Goal: Information Seeking & Learning: Learn about a topic

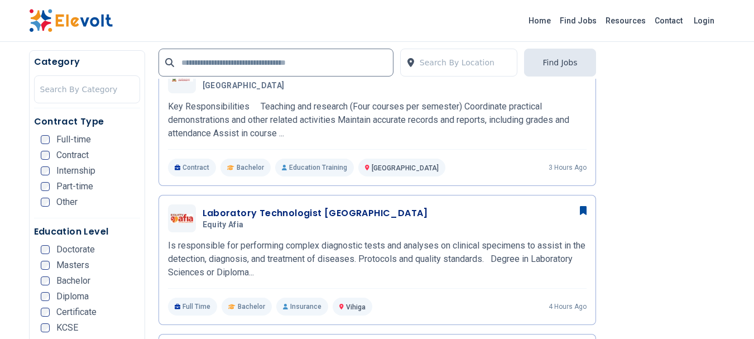
scroll to position [318, 0]
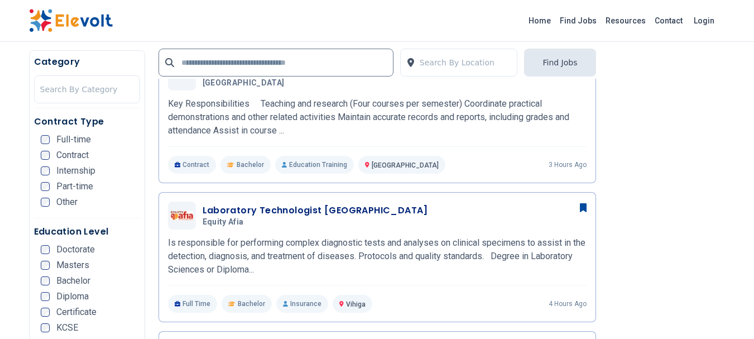
click at [56, 280] on span "Bachelor" at bounding box center [73, 280] width 34 height 9
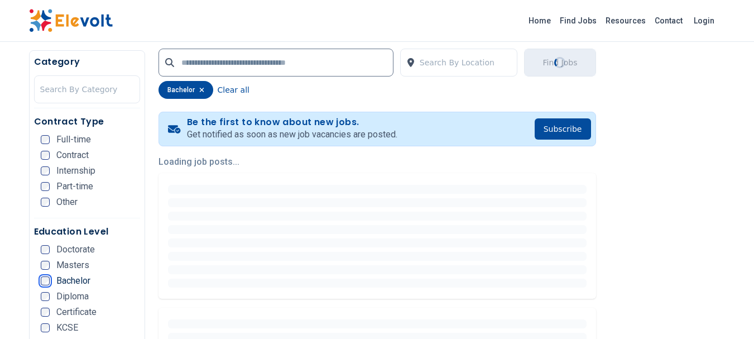
scroll to position [218, 0]
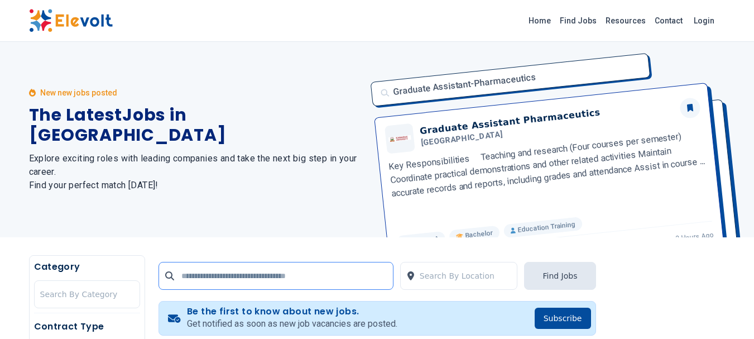
click at [221, 275] on input "text" at bounding box center [276, 276] width 235 height 28
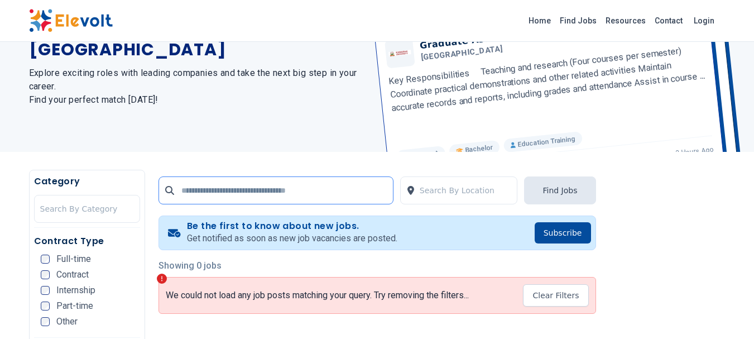
scroll to position [89, 0]
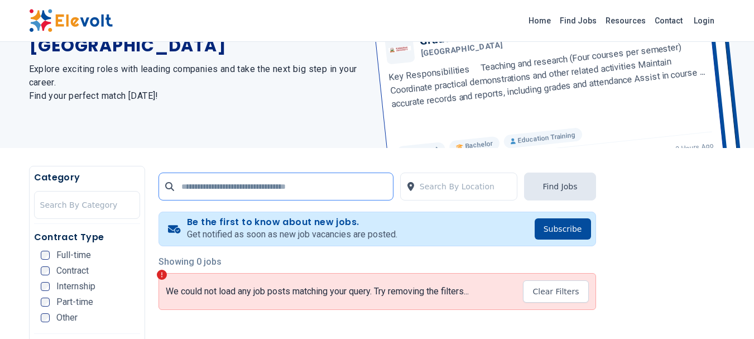
click at [256, 188] on input "text" at bounding box center [276, 187] width 235 height 28
type input "*"
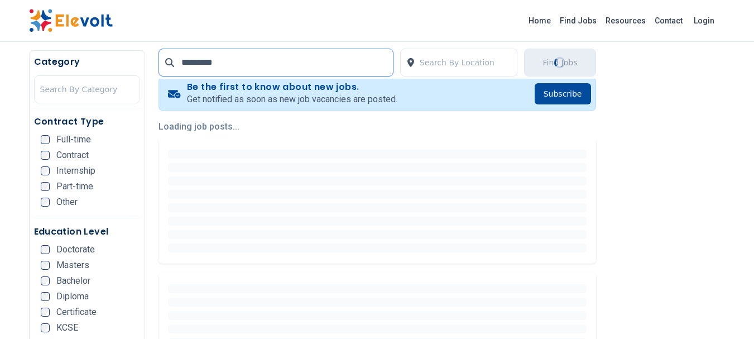
scroll to position [229, 0]
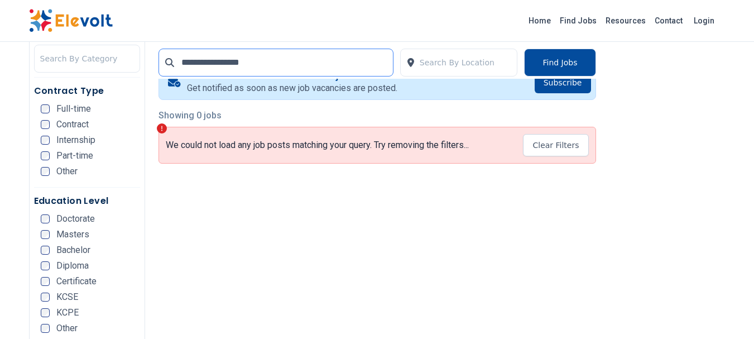
scroll to position [235, 0]
click at [55, 248] on div "Bachelor" at bounding box center [66, 251] width 50 height 9
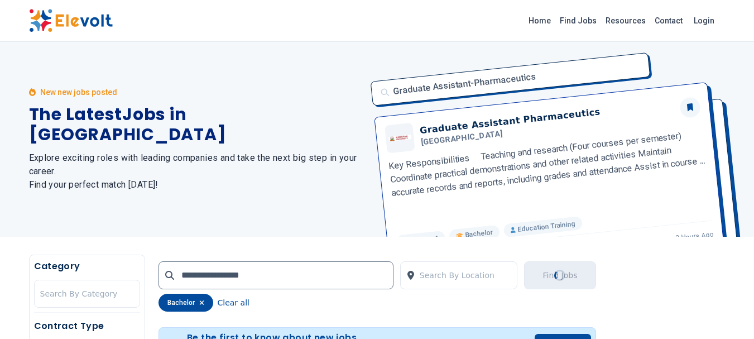
scroll to position [0, 0]
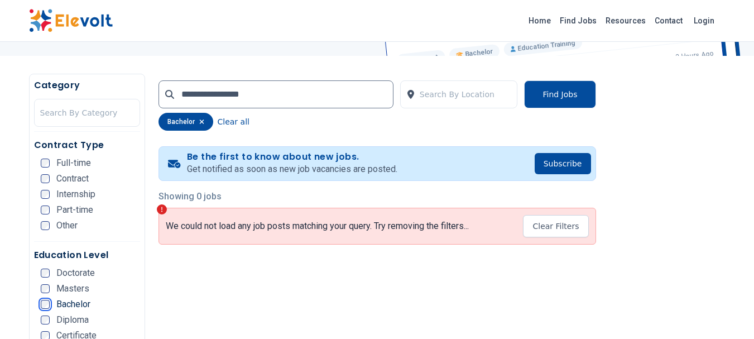
scroll to position [187, 0]
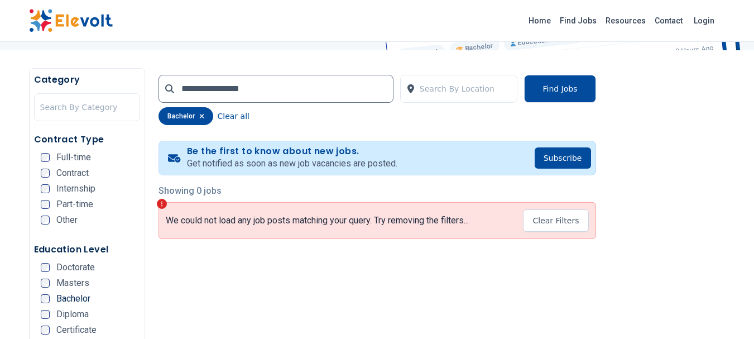
click at [73, 298] on span "Bachelor" at bounding box center [73, 298] width 34 height 9
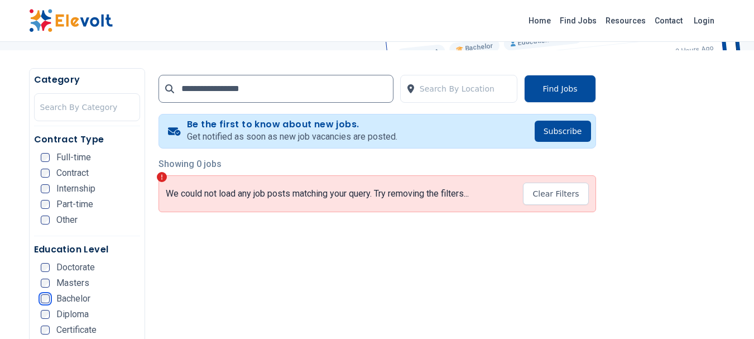
scroll to position [49, 0]
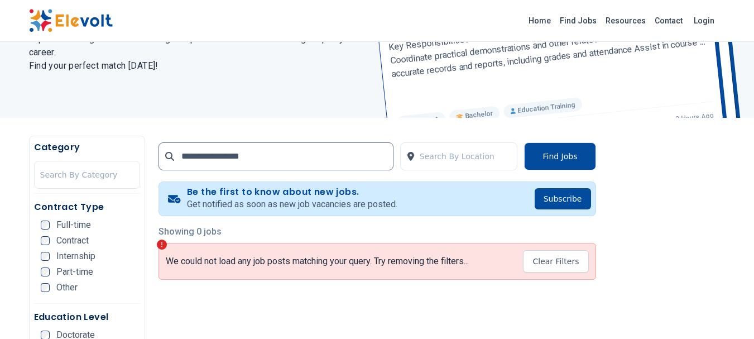
scroll to position [130, 0]
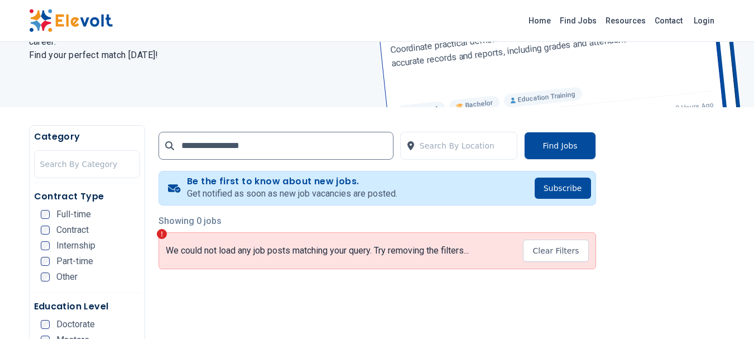
click at [73, 213] on span "Full-time" at bounding box center [73, 214] width 35 height 9
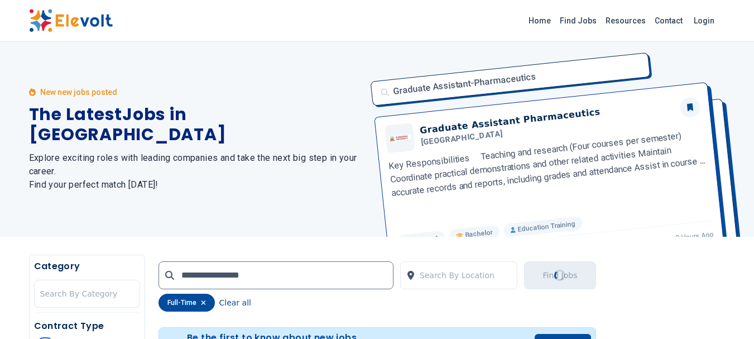
scroll to position [0, 0]
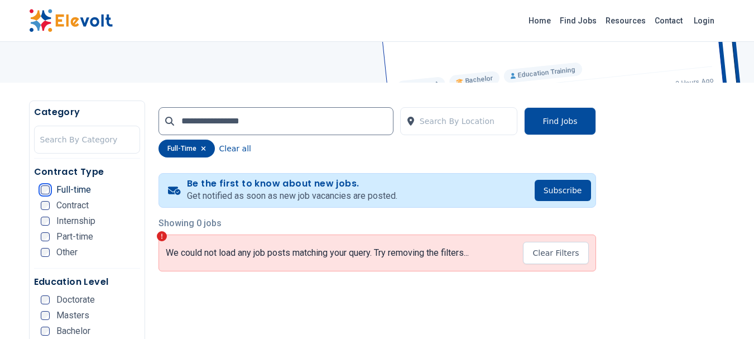
scroll to position [155, 0]
click at [195, 119] on input "**********" at bounding box center [276, 121] width 235 height 28
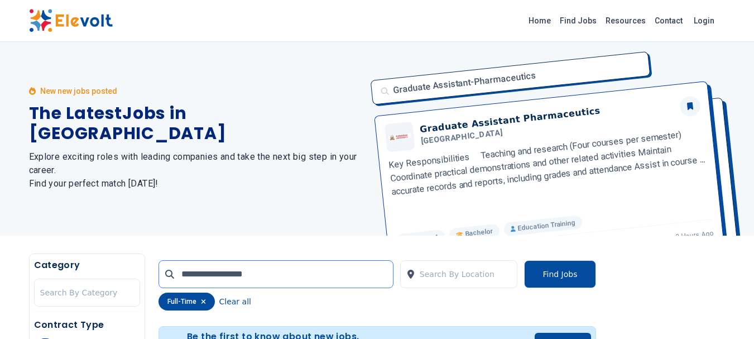
scroll to position [0, 0]
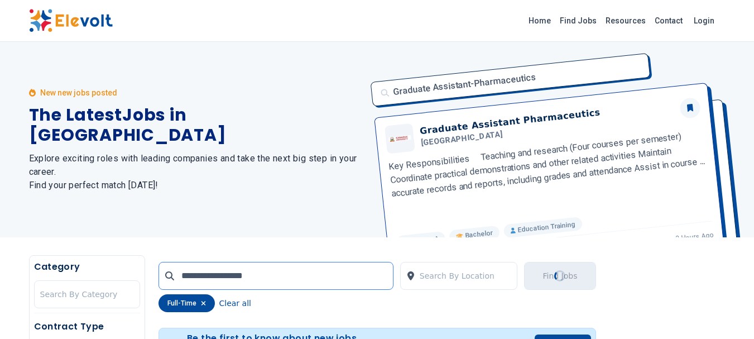
type input "**********"
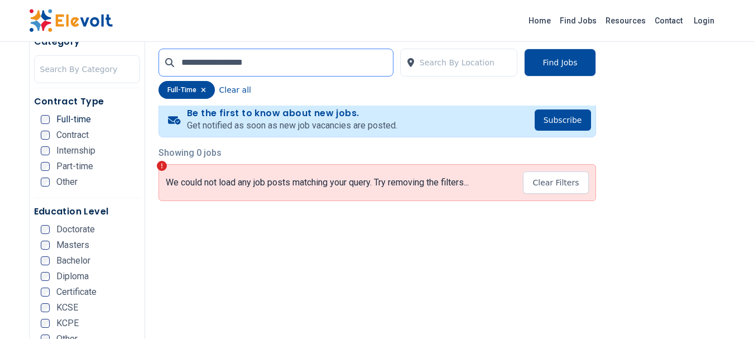
scroll to position [226, 0]
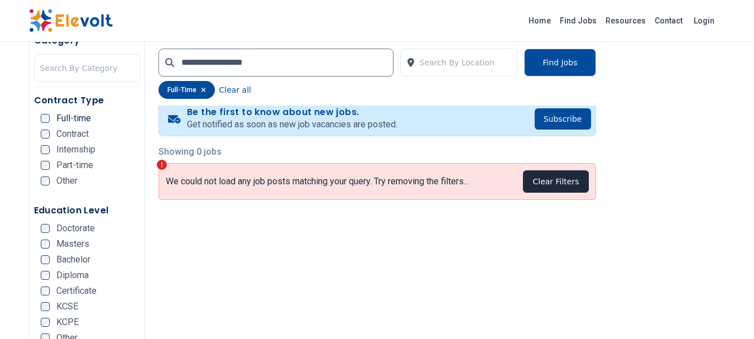
click at [551, 180] on button "Clear Filters" at bounding box center [555, 181] width 65 height 22
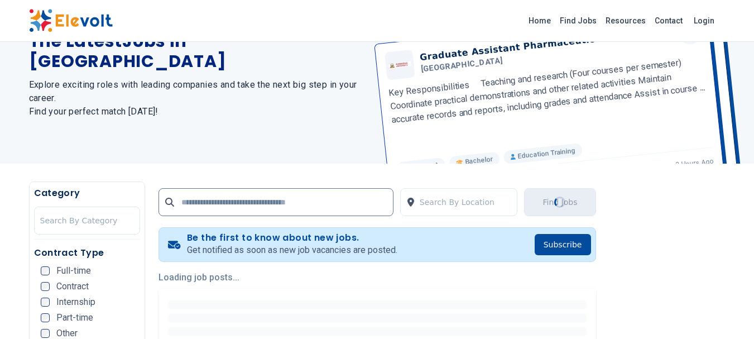
scroll to position [74, 0]
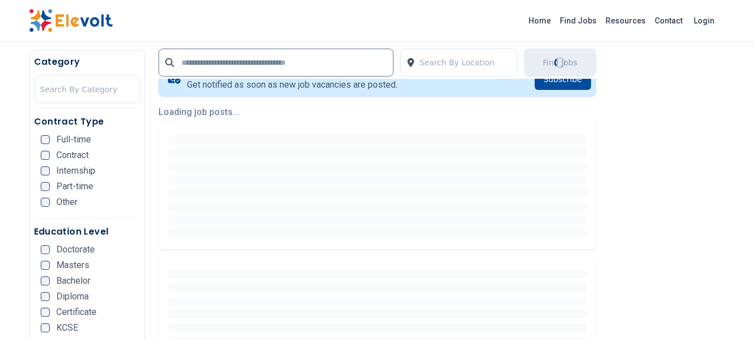
scroll to position [233, 0]
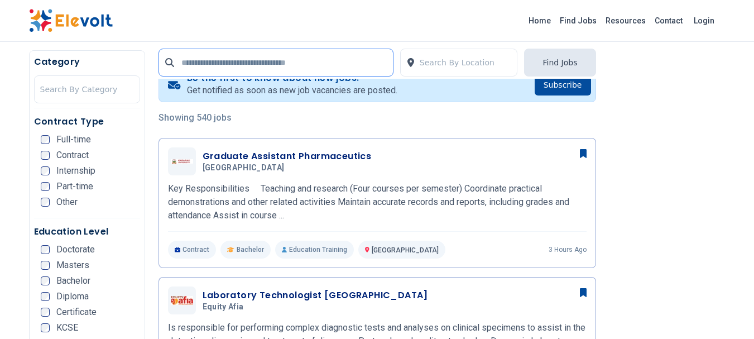
click at [310, 59] on input "text" at bounding box center [276, 63] width 235 height 28
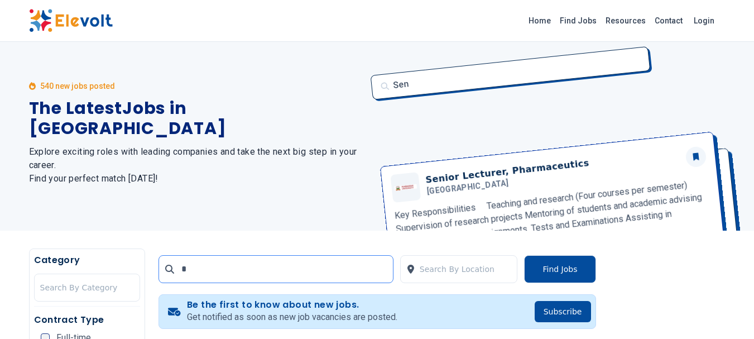
scroll to position [0, 0]
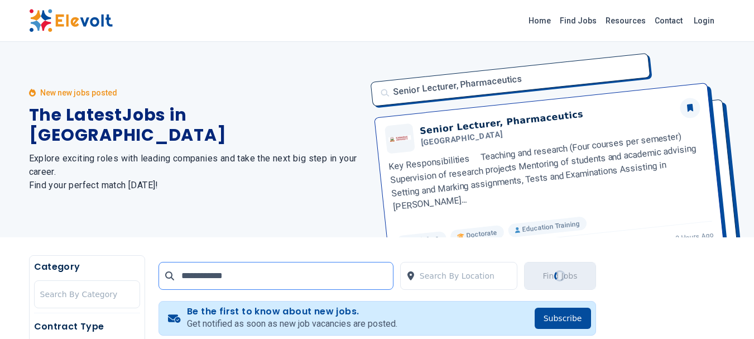
type input "**********"
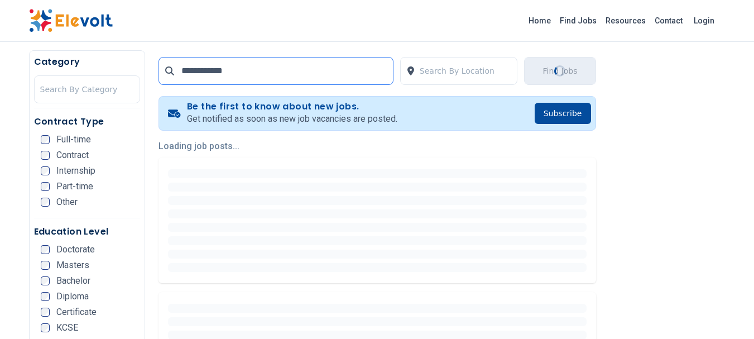
scroll to position [205, 0]
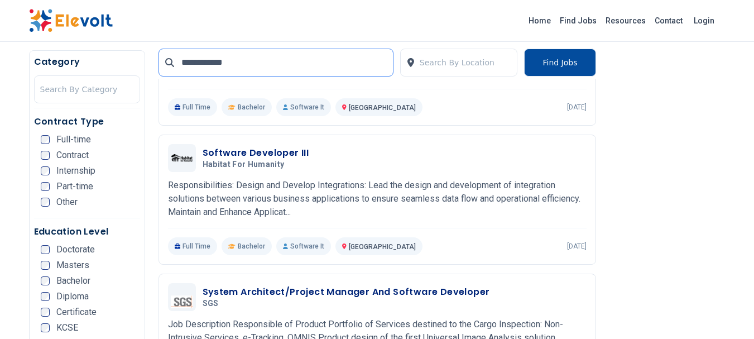
scroll to position [374, 0]
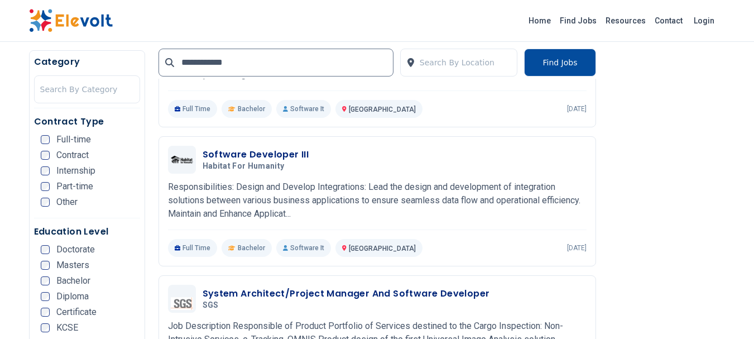
click at [270, 197] on p "Responsibilities: Design and Develop Integrations: Lead the design and developm…" at bounding box center [377, 200] width 419 height 40
